Goal: Information Seeking & Learning: Learn about a topic

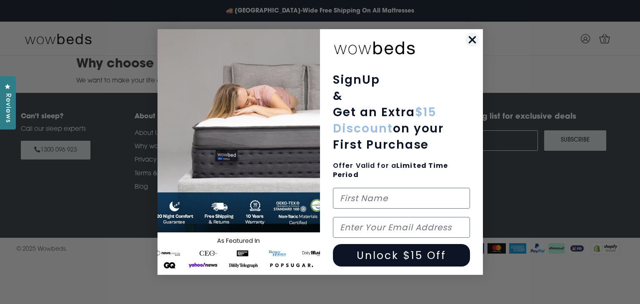
click at [469, 41] on circle "Close dialog" at bounding box center [472, 40] width 14 height 14
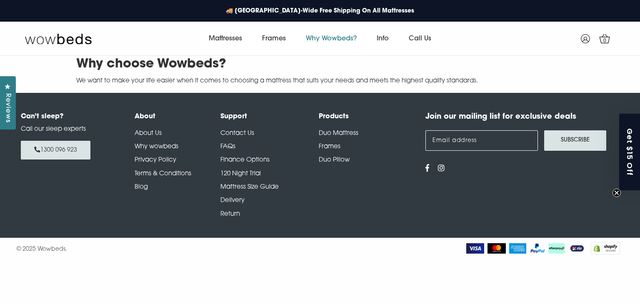
click at [337, 39] on link "Why Wowbeds?" at bounding box center [331, 38] width 71 height 23
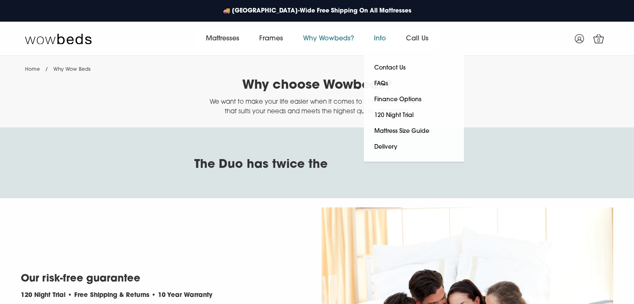
click at [384, 38] on link "Info" at bounding box center [380, 38] width 32 height 23
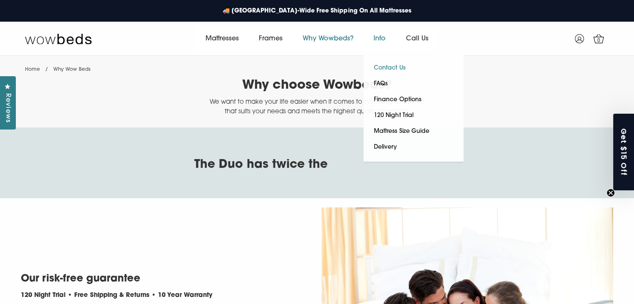
click at [384, 64] on link "Contact Us" at bounding box center [389, 68] width 52 height 16
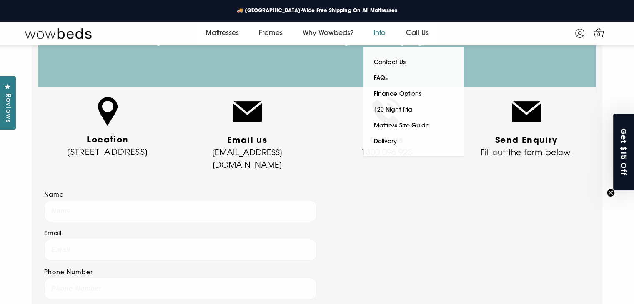
scroll to position [73, 0]
click at [390, 80] on link "FAQs" at bounding box center [380, 79] width 35 height 16
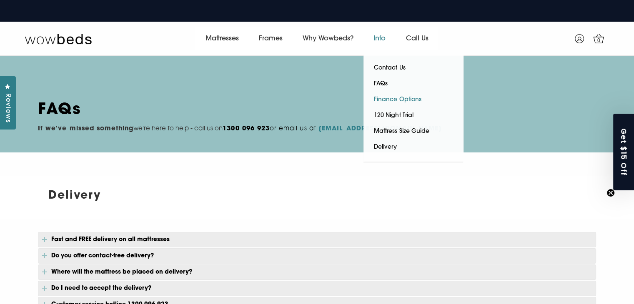
click at [390, 101] on link "Finance Options" at bounding box center [397, 100] width 68 height 16
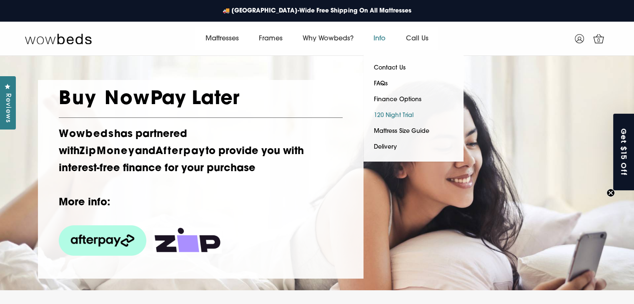
click at [395, 115] on link "120 Night Trial" at bounding box center [393, 116] width 60 height 16
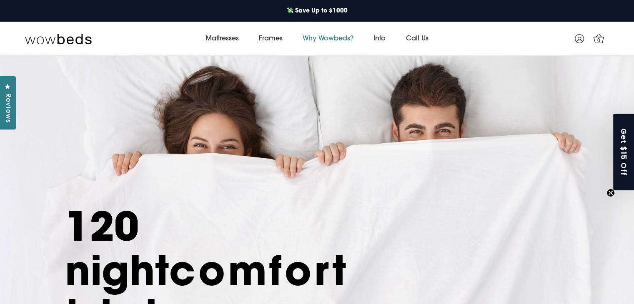
click at [335, 33] on link "Why Wowbeds?" at bounding box center [327, 38] width 71 height 23
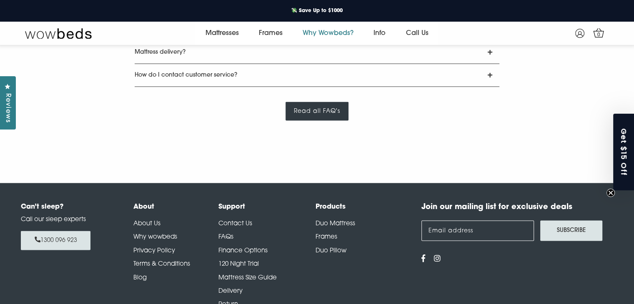
scroll to position [1656, 0]
